Goal: Navigation & Orientation: Find specific page/section

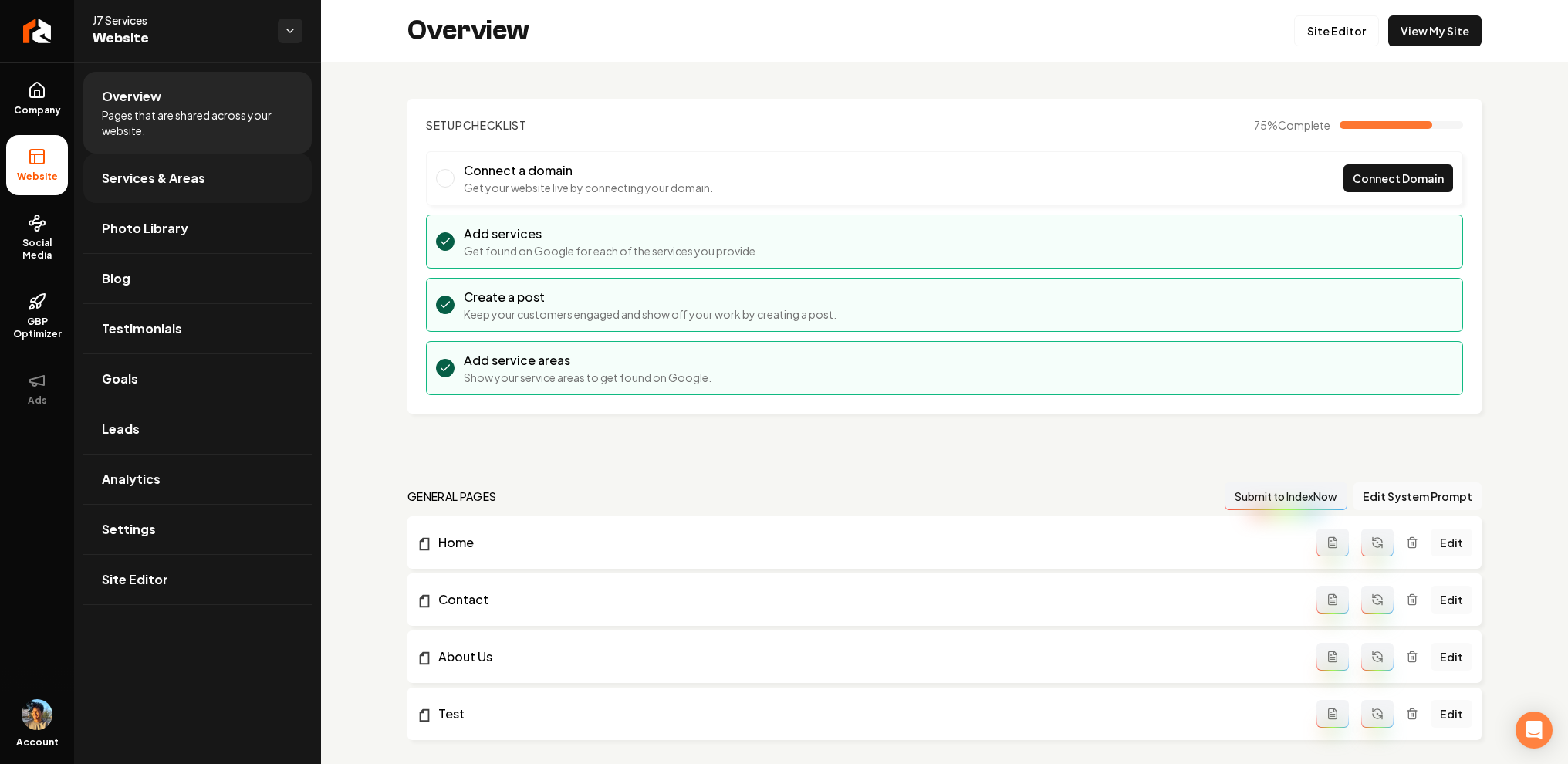
click at [161, 174] on span "Services & Areas" at bounding box center [154, 178] width 103 height 19
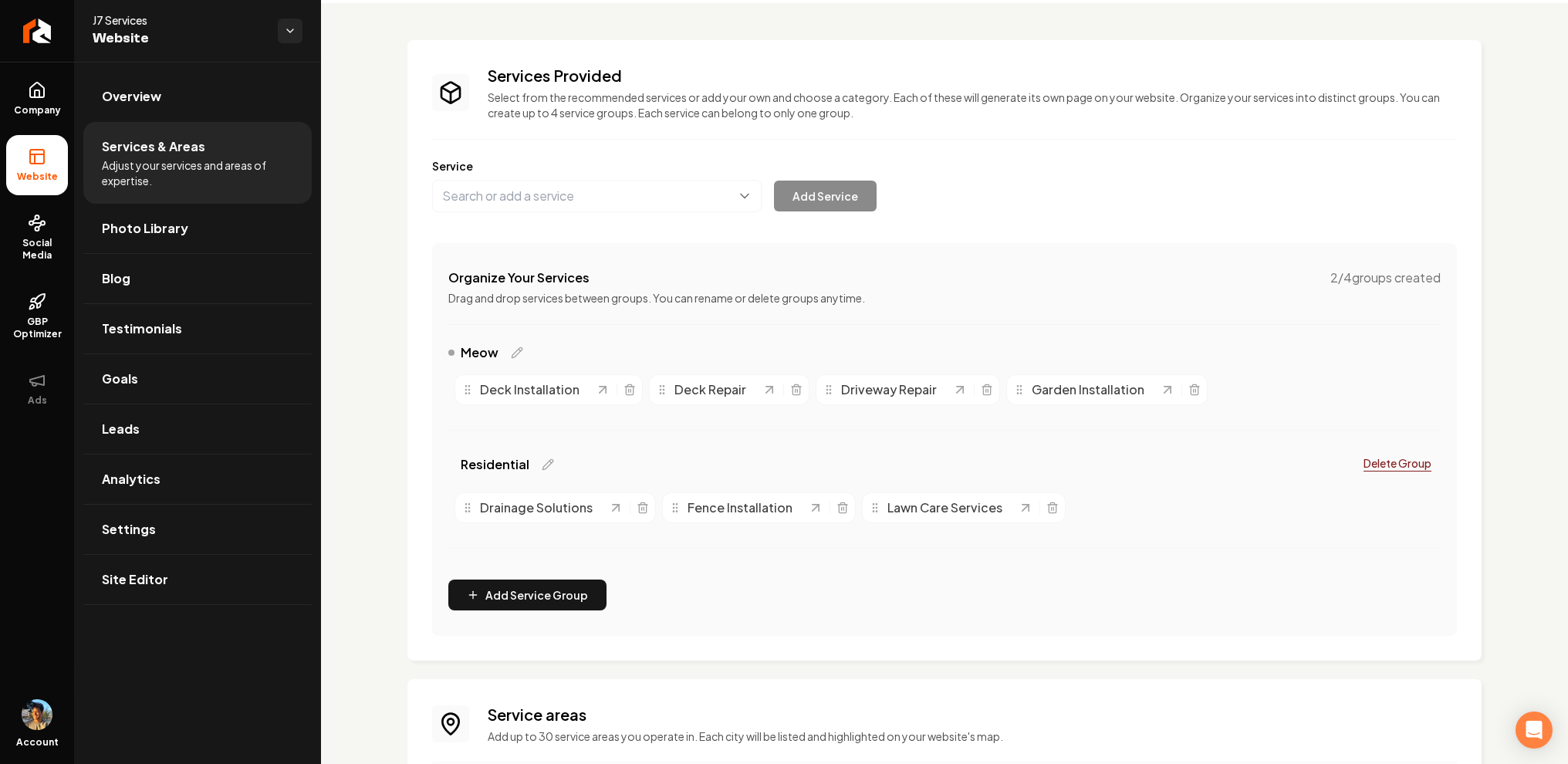
scroll to position [61, 0]
click at [39, 103] on link "Company" at bounding box center [37, 99] width 62 height 60
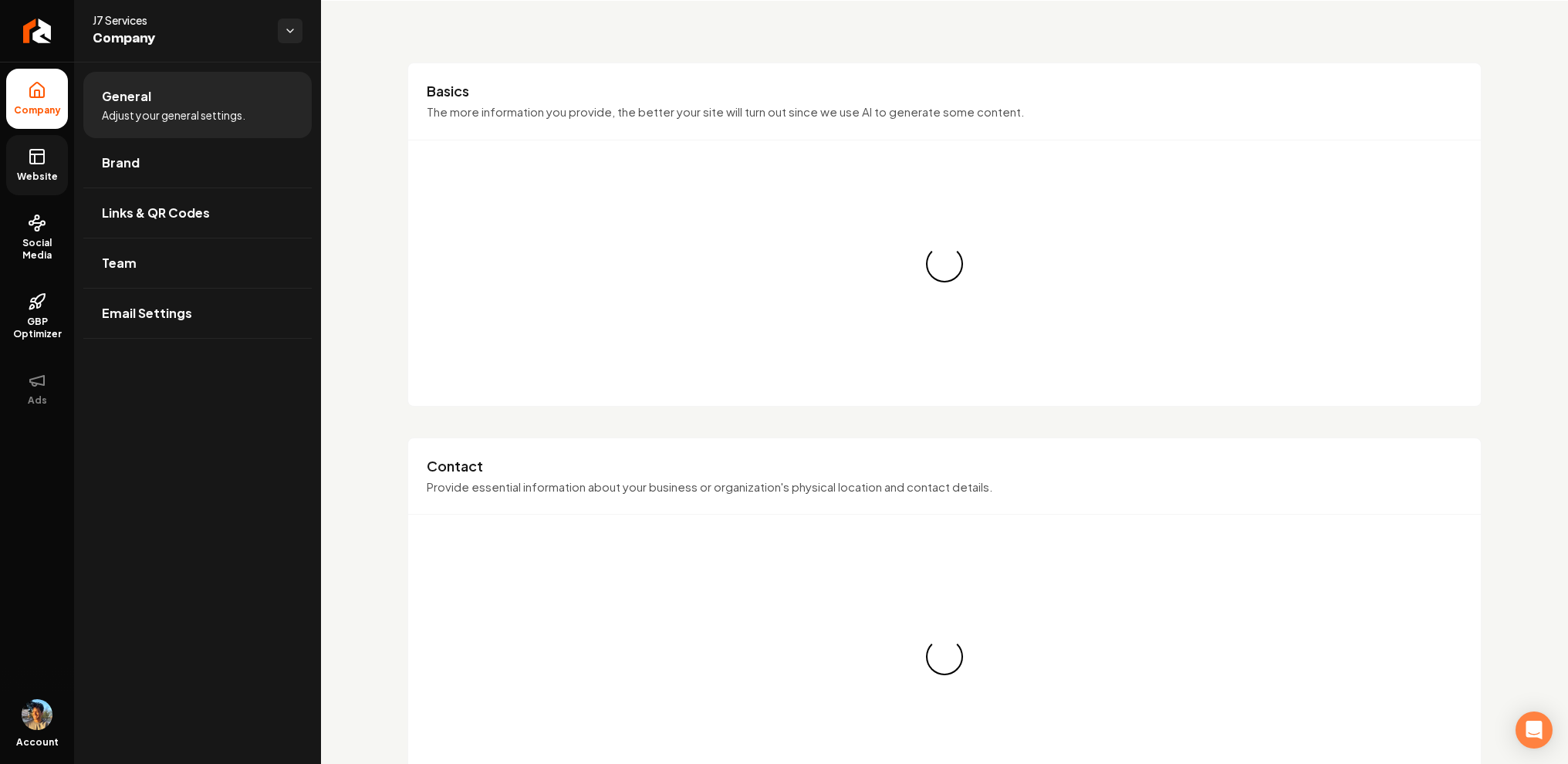
click at [39, 164] on icon at bounding box center [36, 156] width 19 height 19
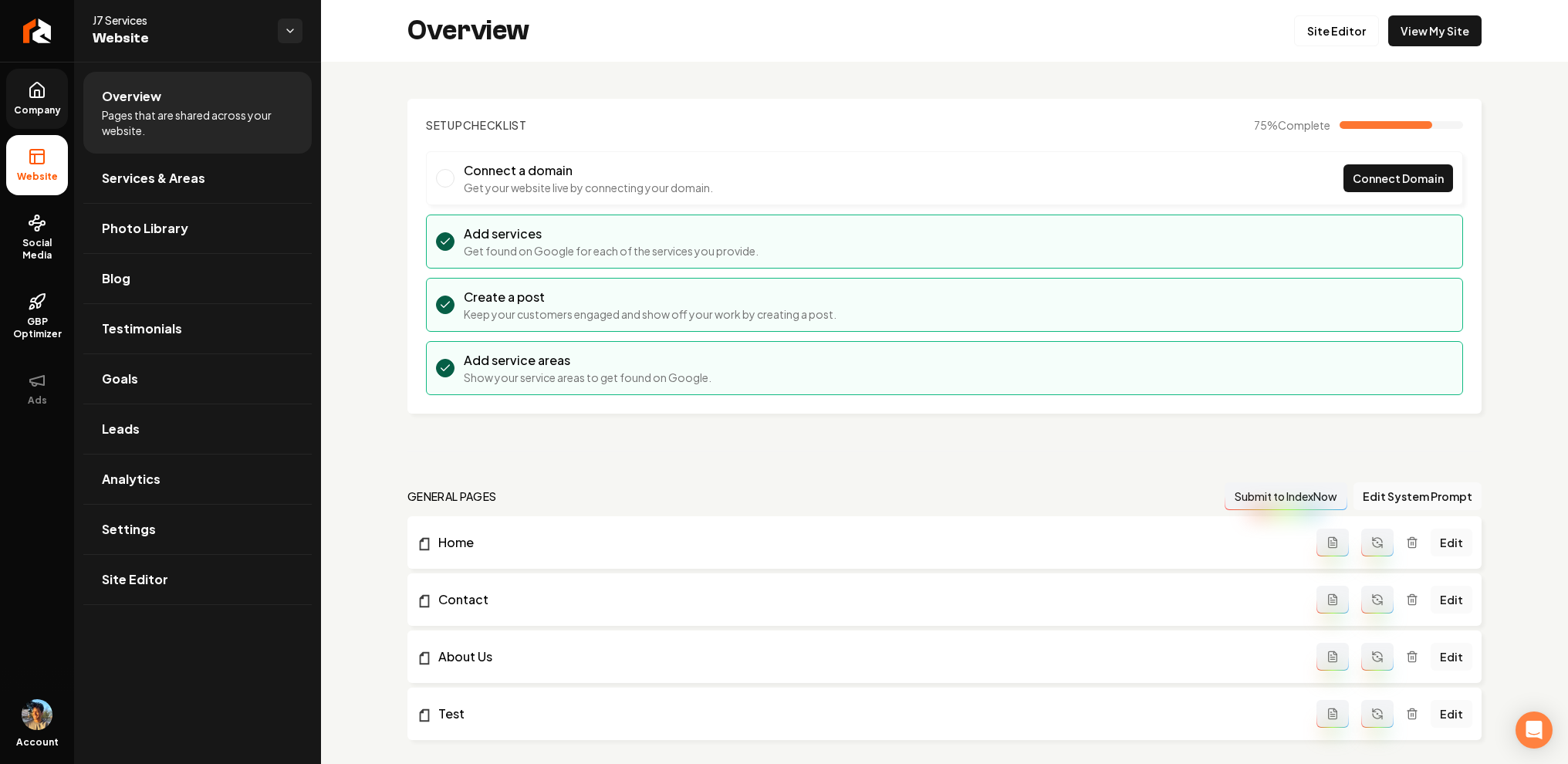
click at [1406, 14] on div "Overview Site Editor View My Site" at bounding box center [945, 31] width 1247 height 62
click at [1411, 23] on link "View My Site" at bounding box center [1434, 30] width 93 height 31
click at [184, 155] on link "Services & Areas" at bounding box center [197, 179] width 228 height 50
